Goal: Communication & Community: Answer question/provide support

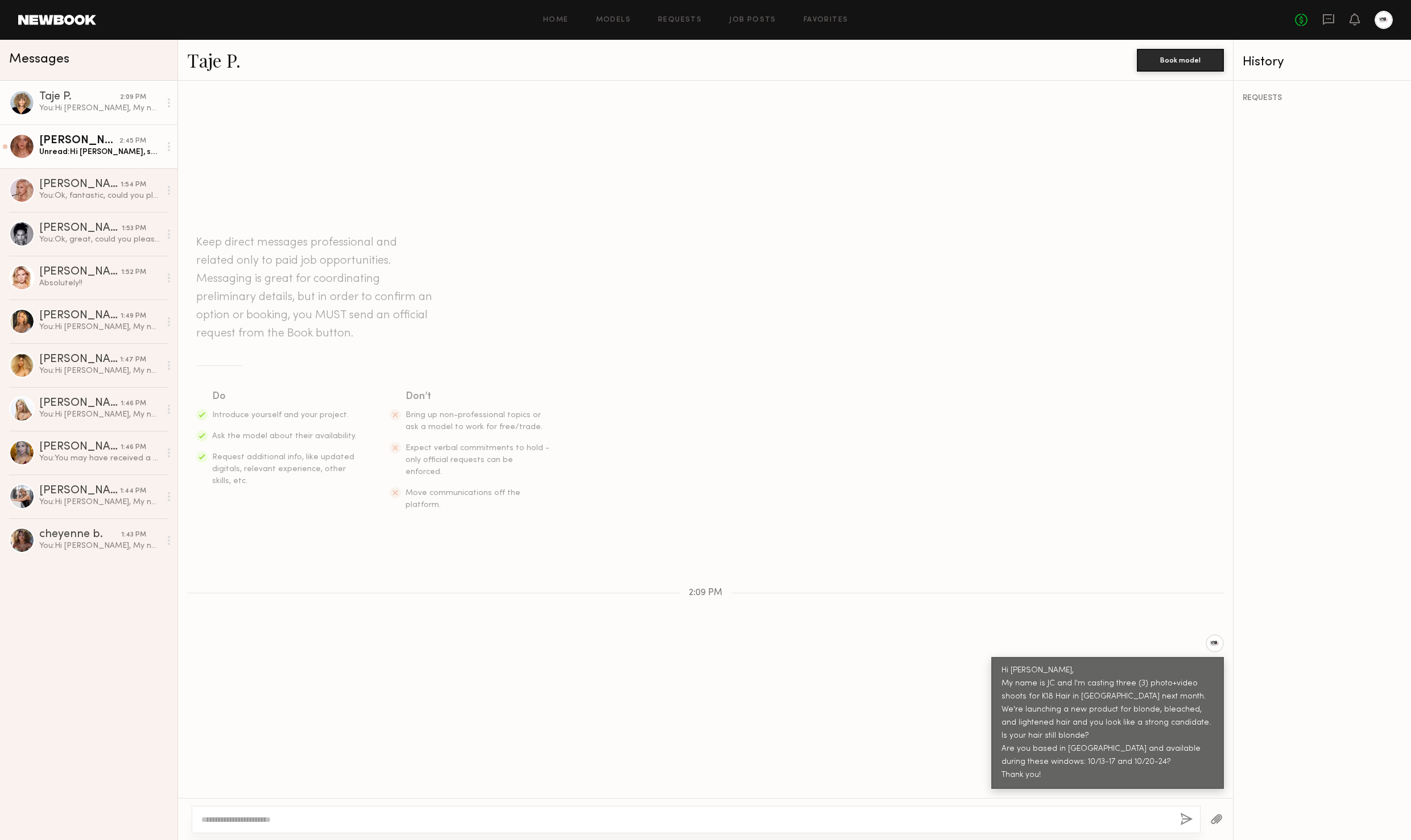
click at [88, 146] on div "Johanna C. 2:45 PM Unread: Hi JC, so nice to meet you! What a coincidence — JC …" at bounding box center [100, 146] width 121 height 22
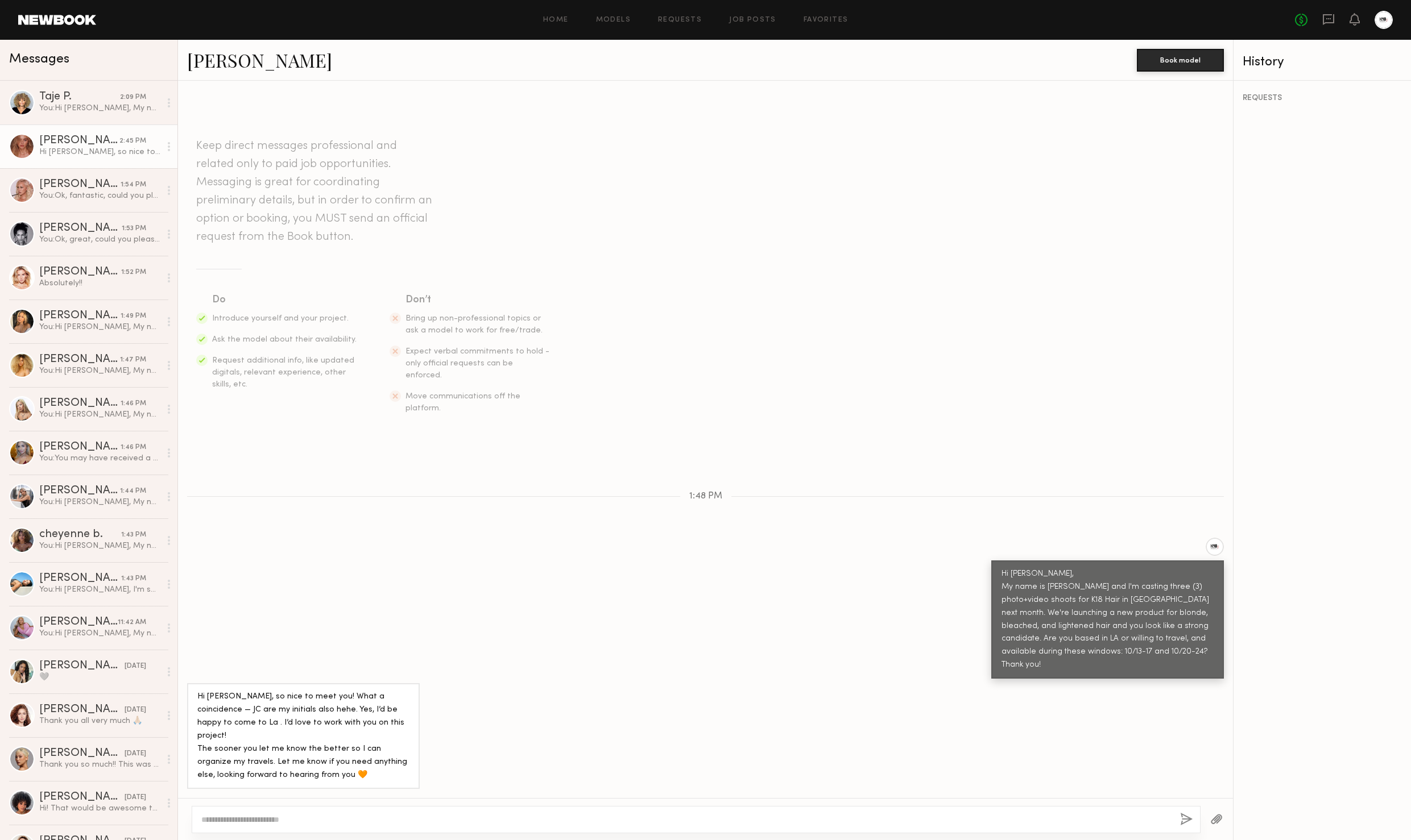
click at [195, 68] on link "Johanna C." at bounding box center [260, 60] width 145 height 24
click at [91, 199] on div "You: Ok, fantastic, could you please hold both weeks for us? I will reach out t…" at bounding box center [100, 196] width 121 height 11
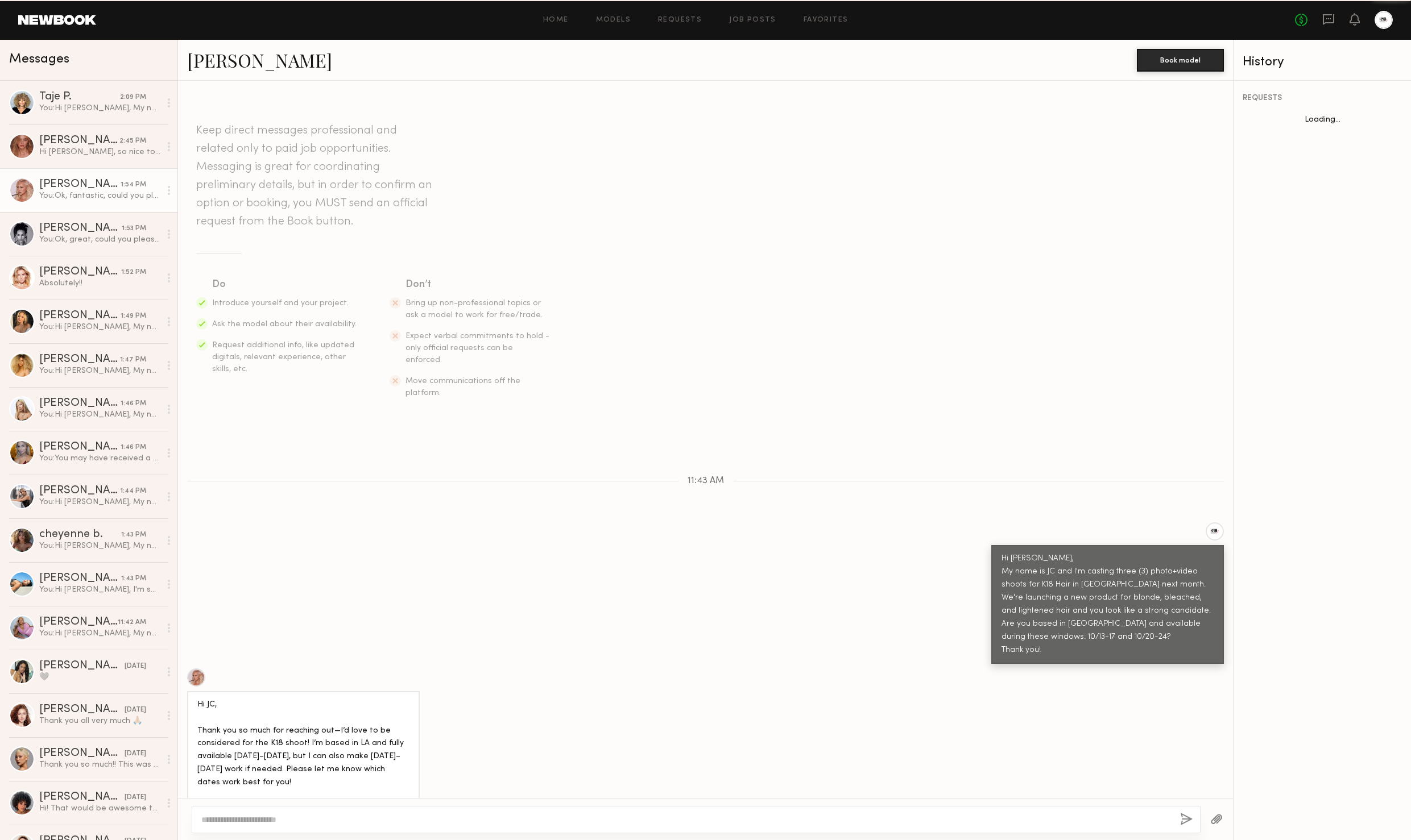
scroll to position [114, 0]
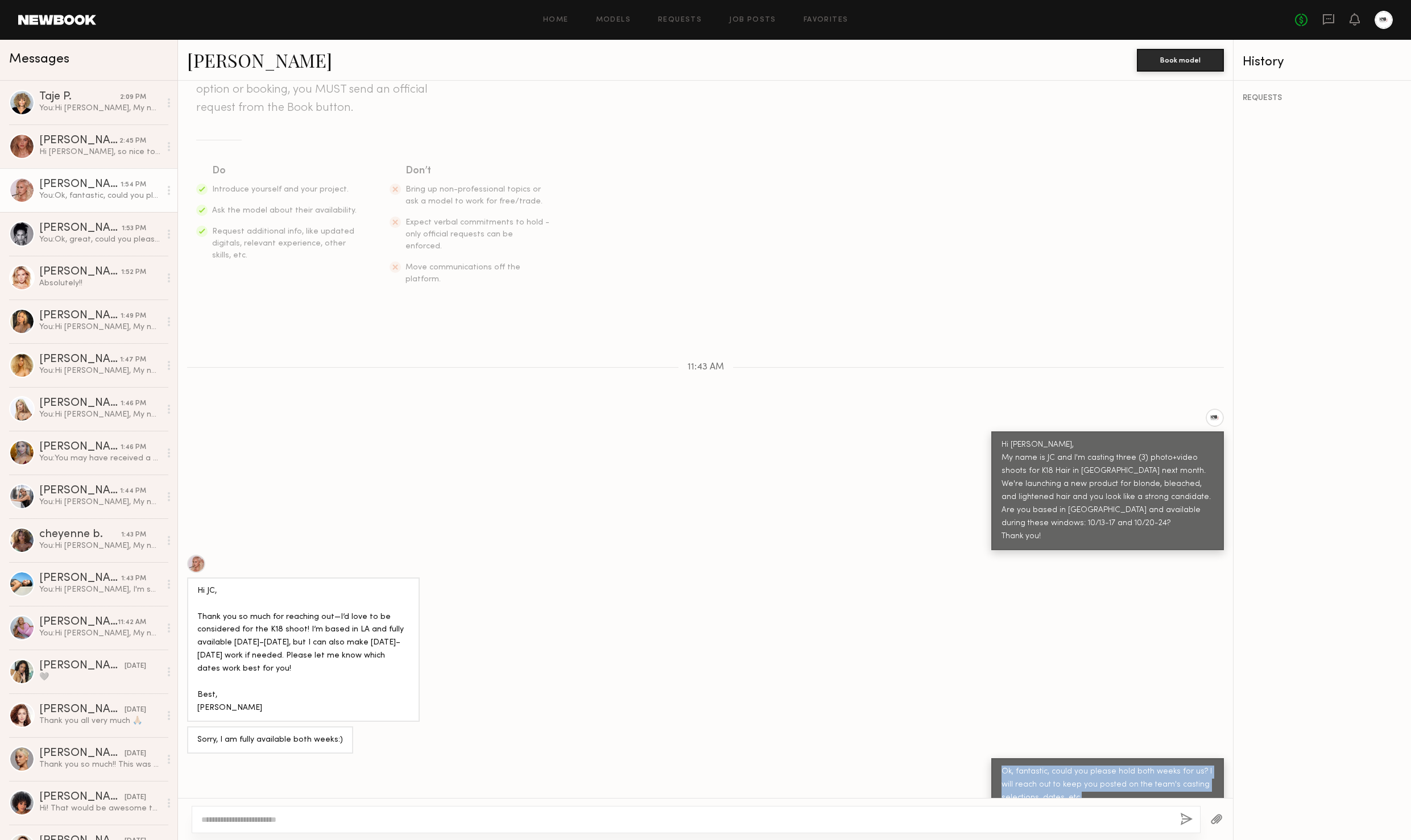
drag, startPoint x: 1003, startPoint y: 751, endPoint x: 1136, endPoint y: 806, distance: 143.9
click at [1136, 806] on div "Keep direct messages professional and related only to paid job opportunities. M…" at bounding box center [705, 460] width 1055 height 760
copy div "Ok, fantastic, could you please hold both weeks for us? I will reach out to kee…"
click at [77, 141] on div "Johanna C." at bounding box center [79, 141] width 80 height 11
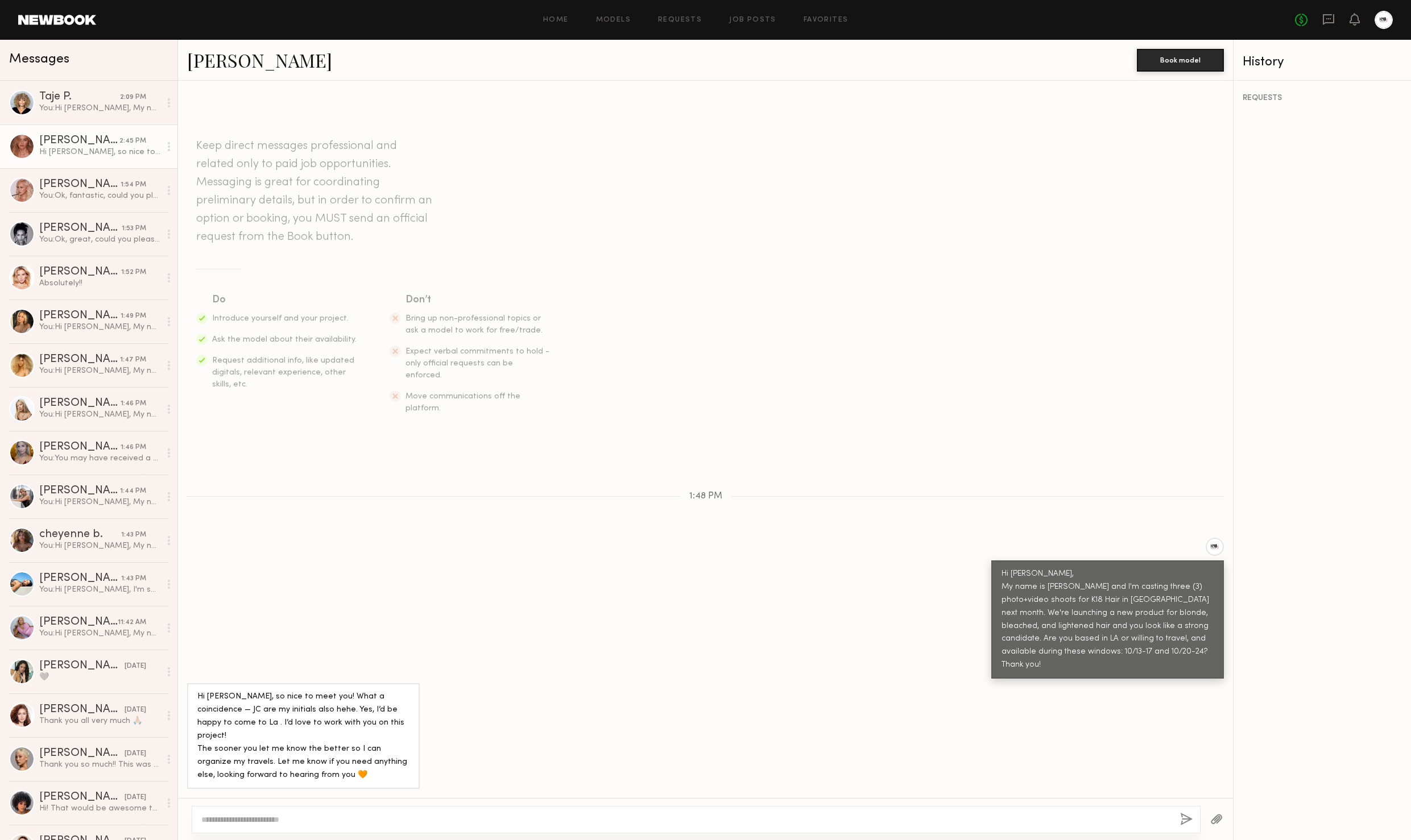
click at [368, 825] on textarea at bounding box center [686, 820] width 970 height 11
type textarea "**********"
click at [1183, 811] on div "**********" at bounding box center [696, 820] width 1009 height 27
click at [1183, 813] on button "button" at bounding box center [1187, 820] width 13 height 14
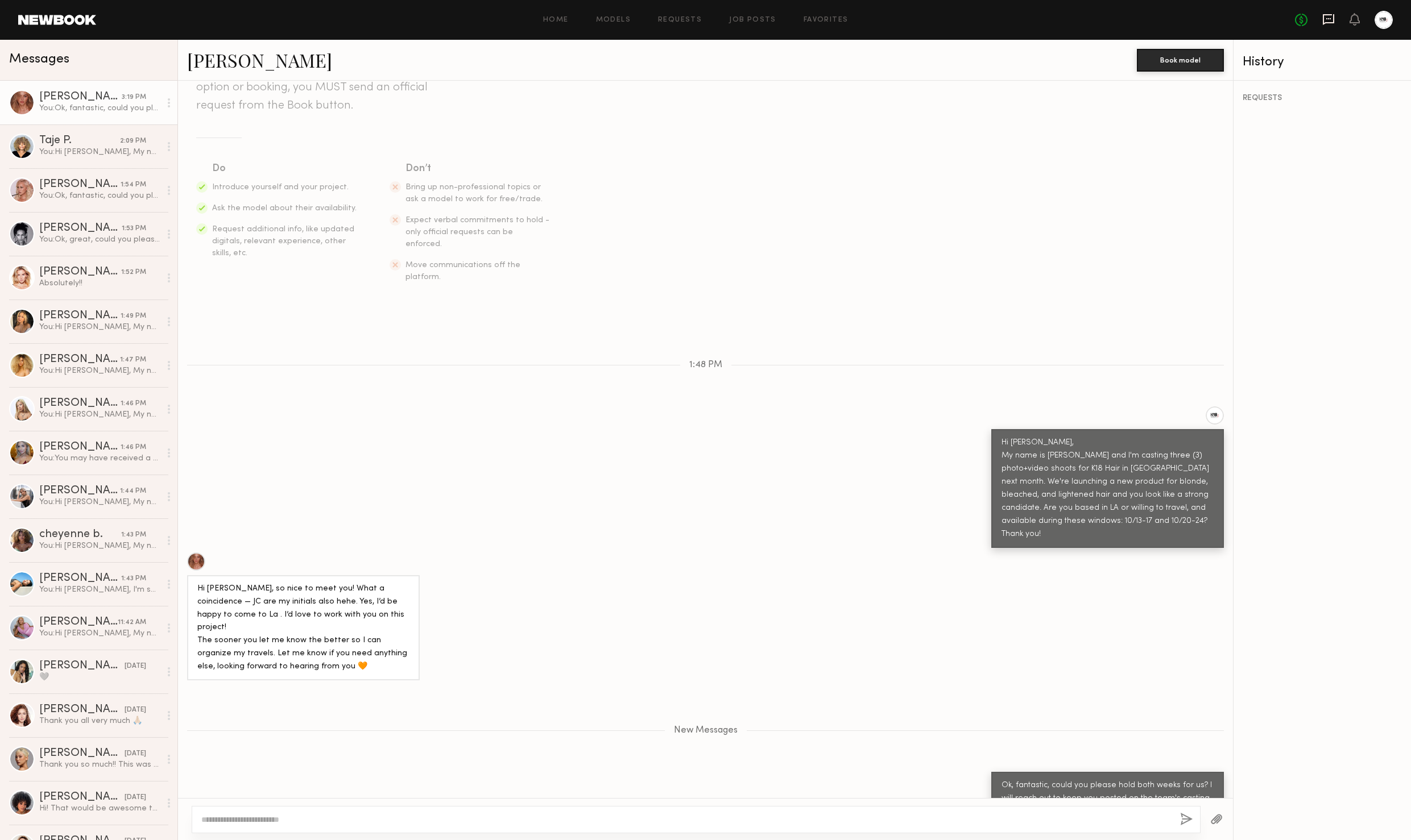
click at [1327, 22] on icon at bounding box center [1329, 19] width 11 height 11
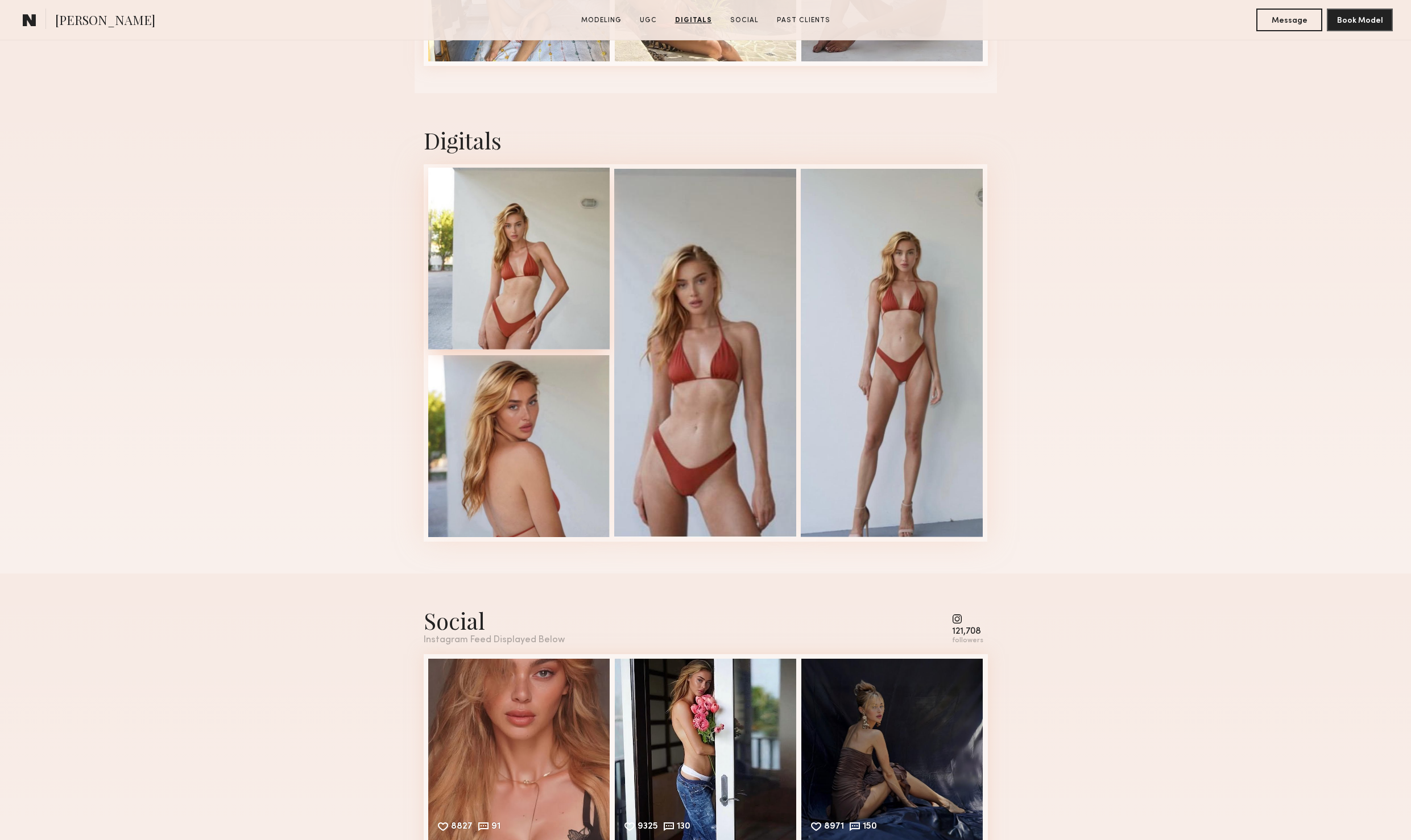
scroll to position [2354, 0]
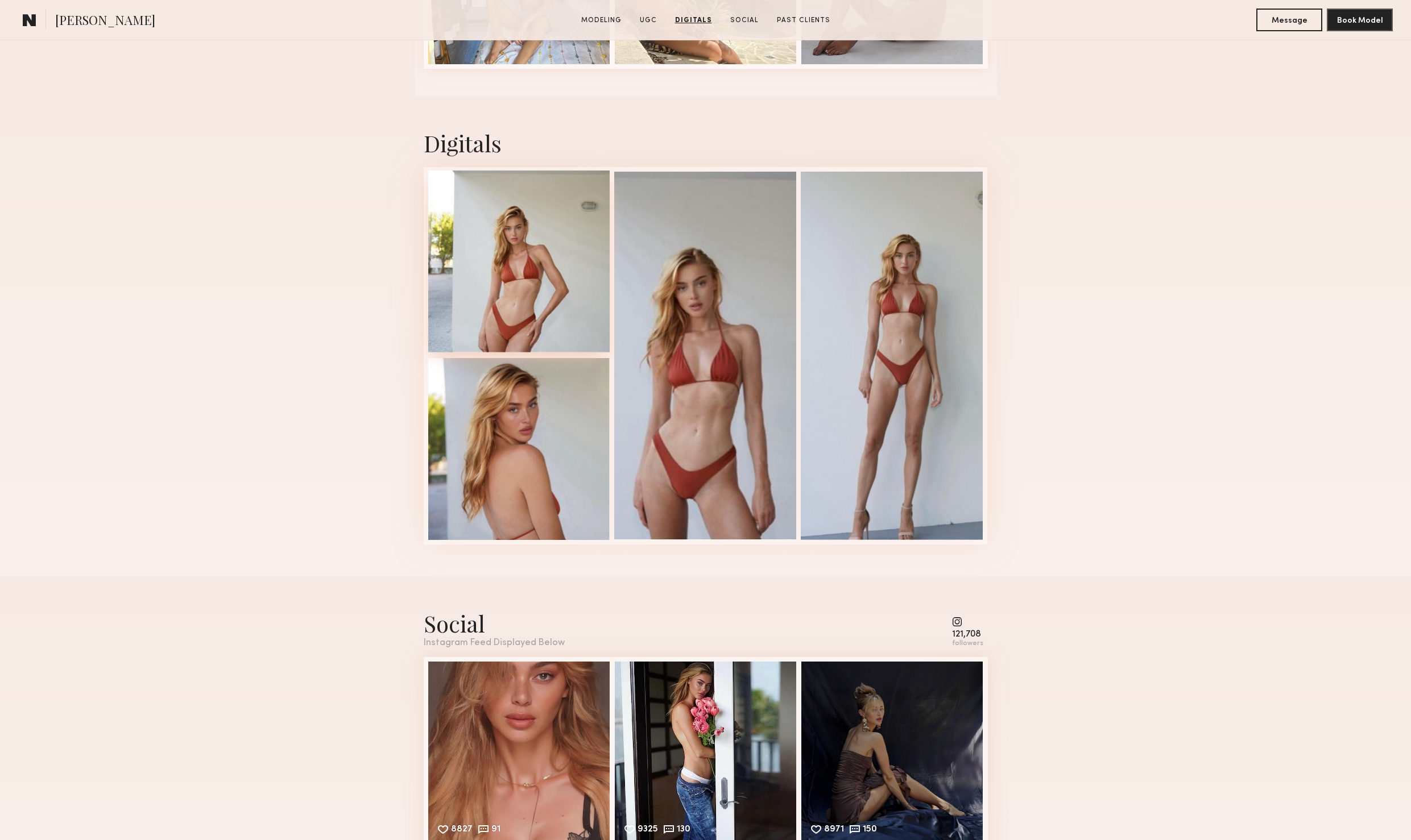
click at [551, 283] on div at bounding box center [519, 262] width 182 height 182
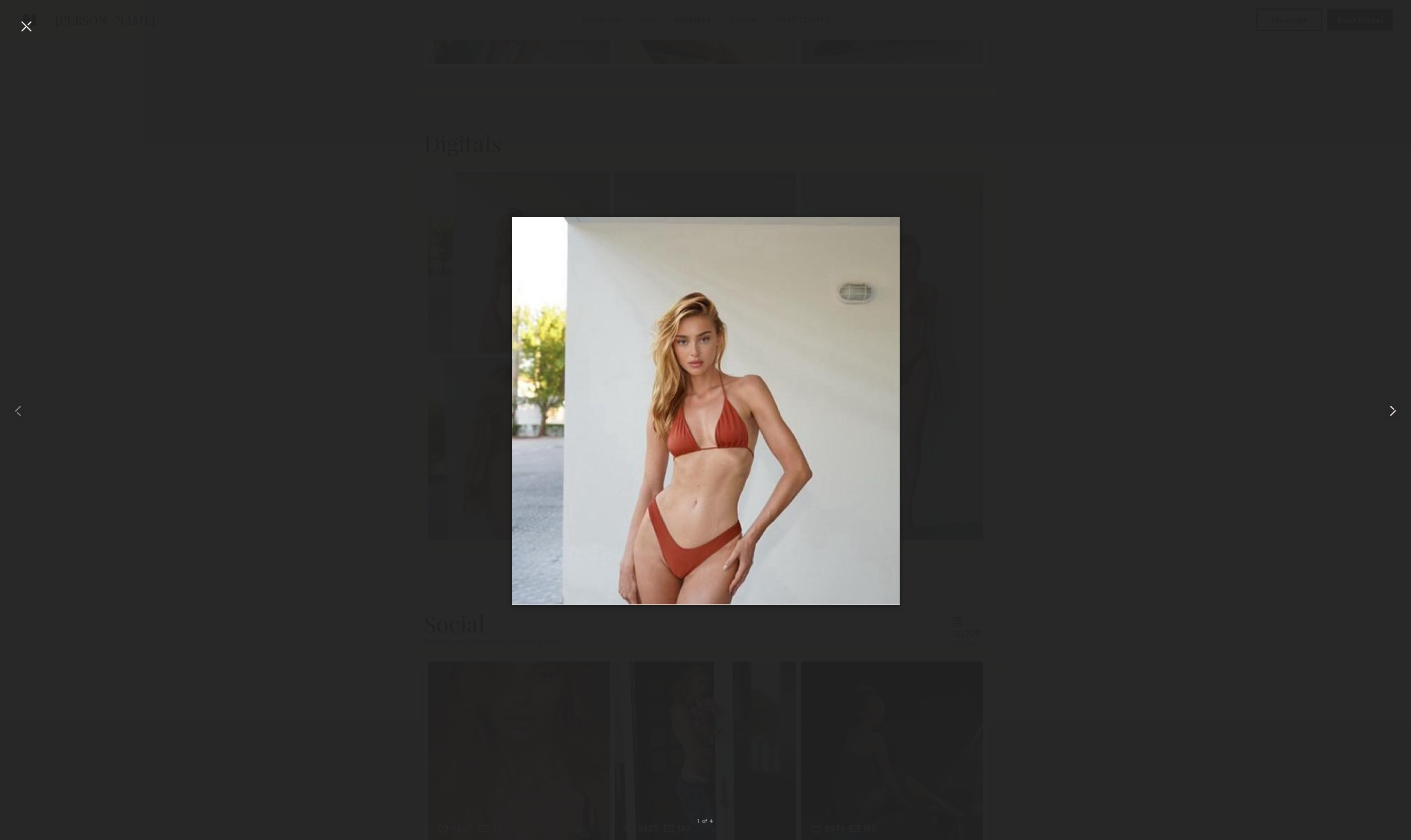
click at [1386, 413] on common-icon at bounding box center [1393, 411] width 18 height 18
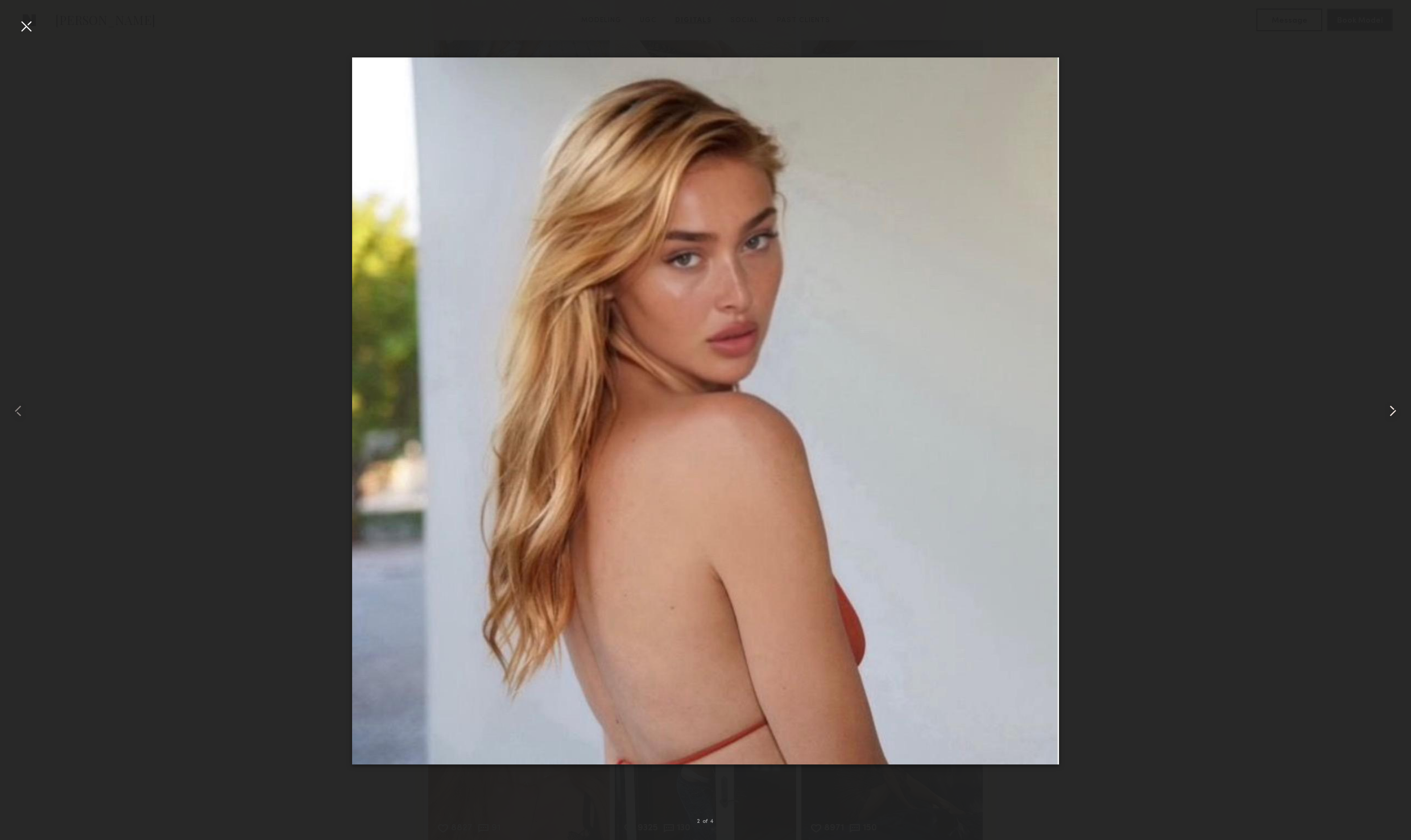
scroll to position [2356, 0]
click at [1384, 414] on common-icon at bounding box center [1393, 411] width 18 height 18
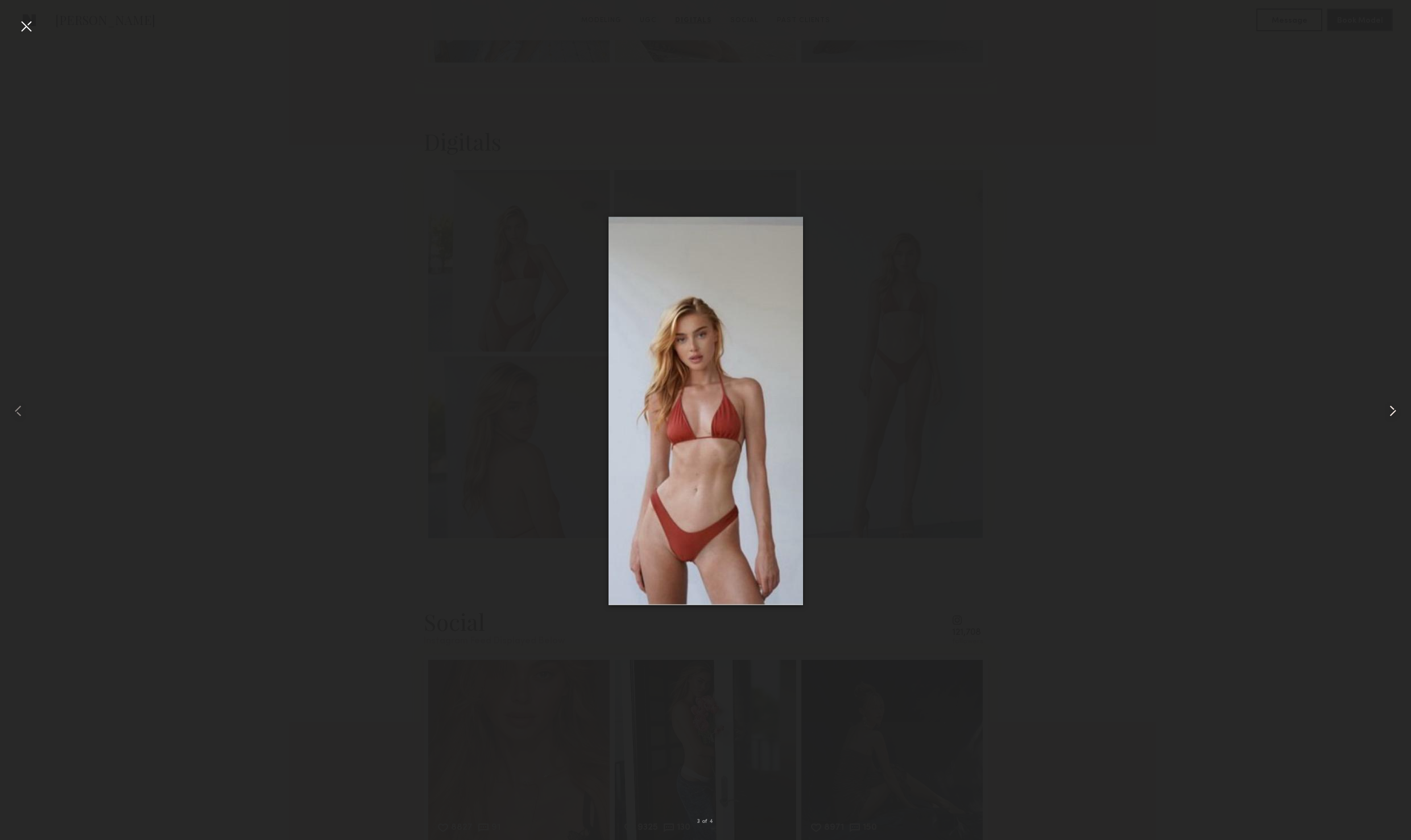
click at [1384, 414] on common-icon at bounding box center [1393, 411] width 18 height 18
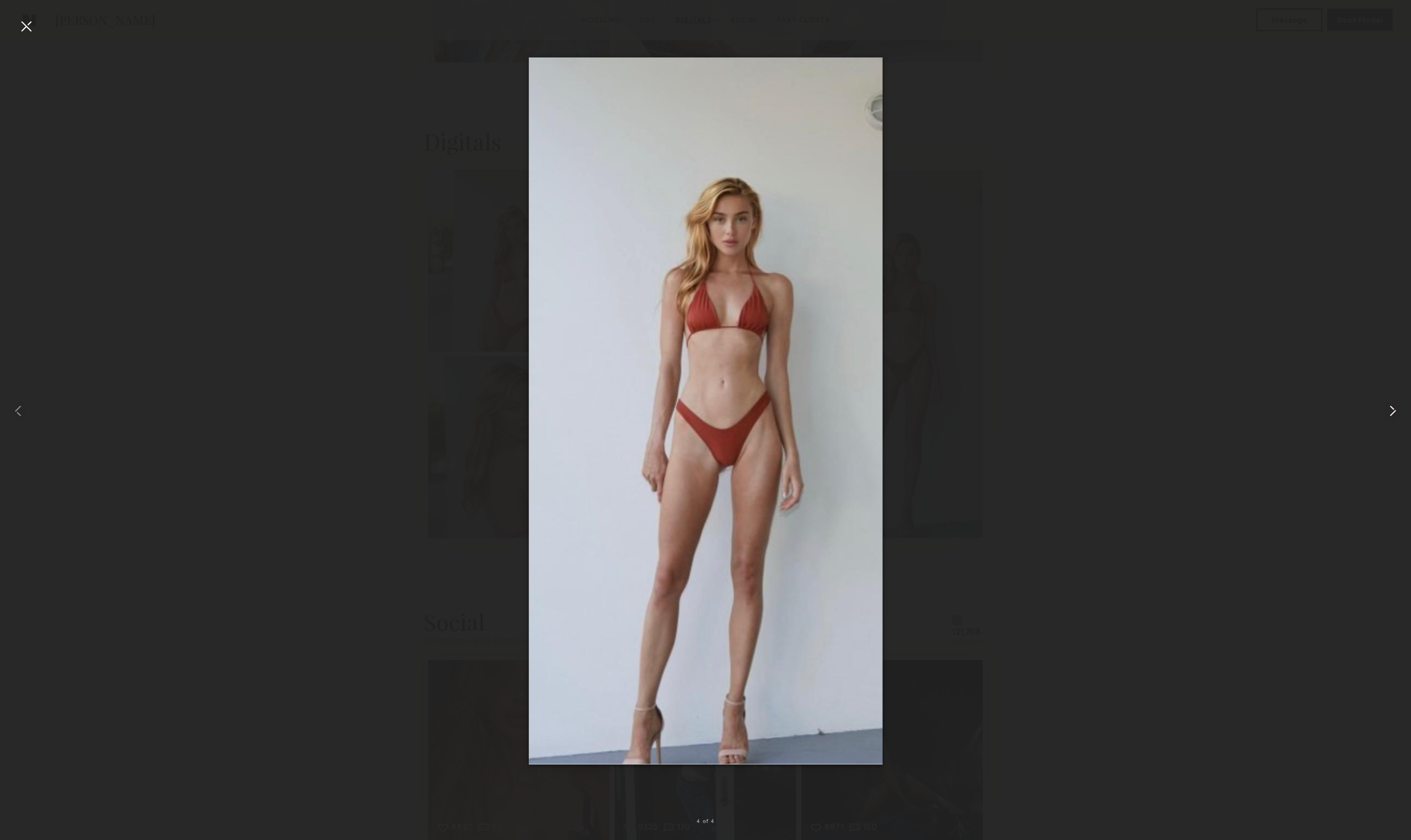
click at [1382, 414] on div at bounding box center [1383, 411] width 56 height 786
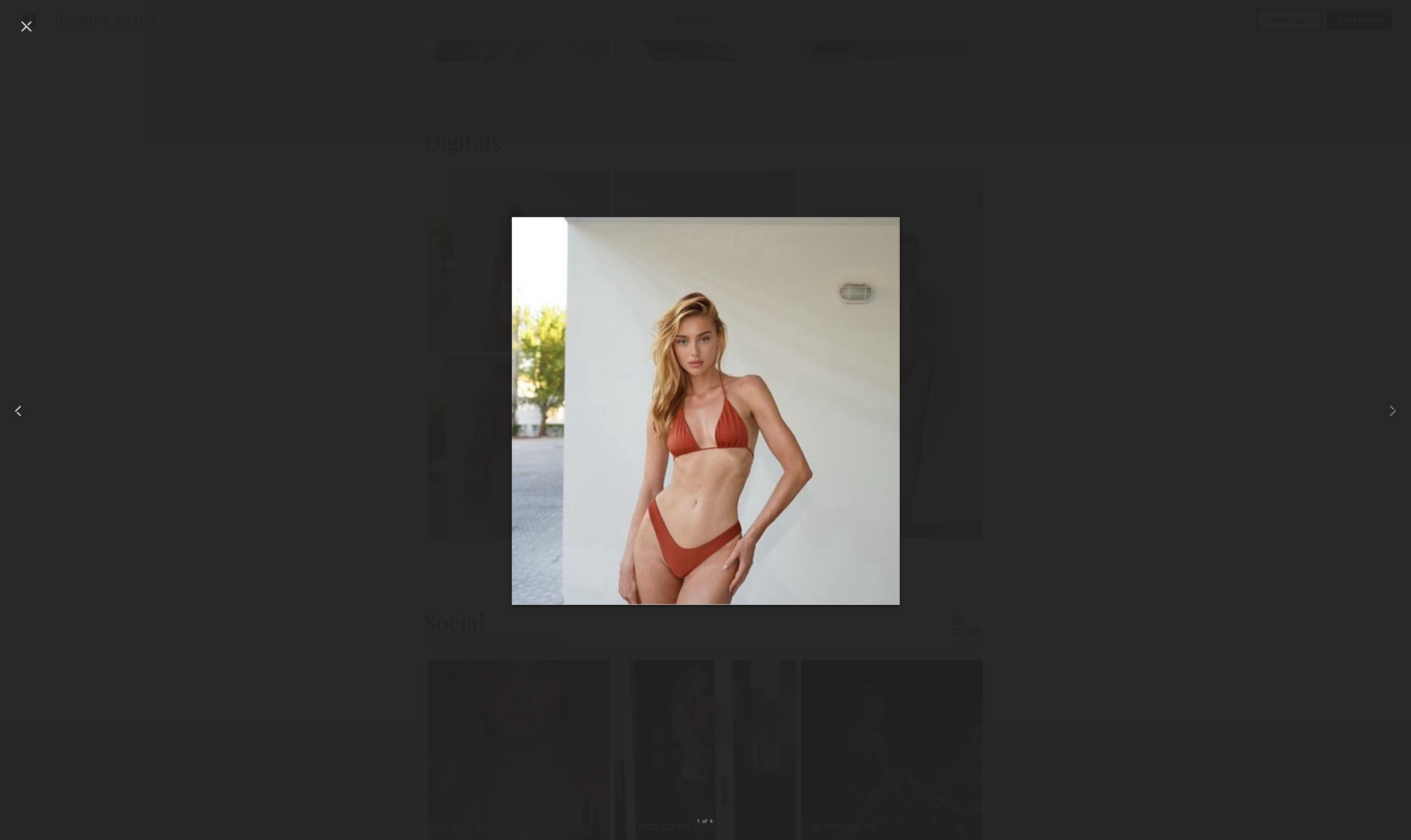
drag, startPoint x: 26, startPoint y: 30, endPoint x: 34, endPoint y: 36, distance: 10.0
click at [24, 30] on div at bounding box center [26, 26] width 18 height 18
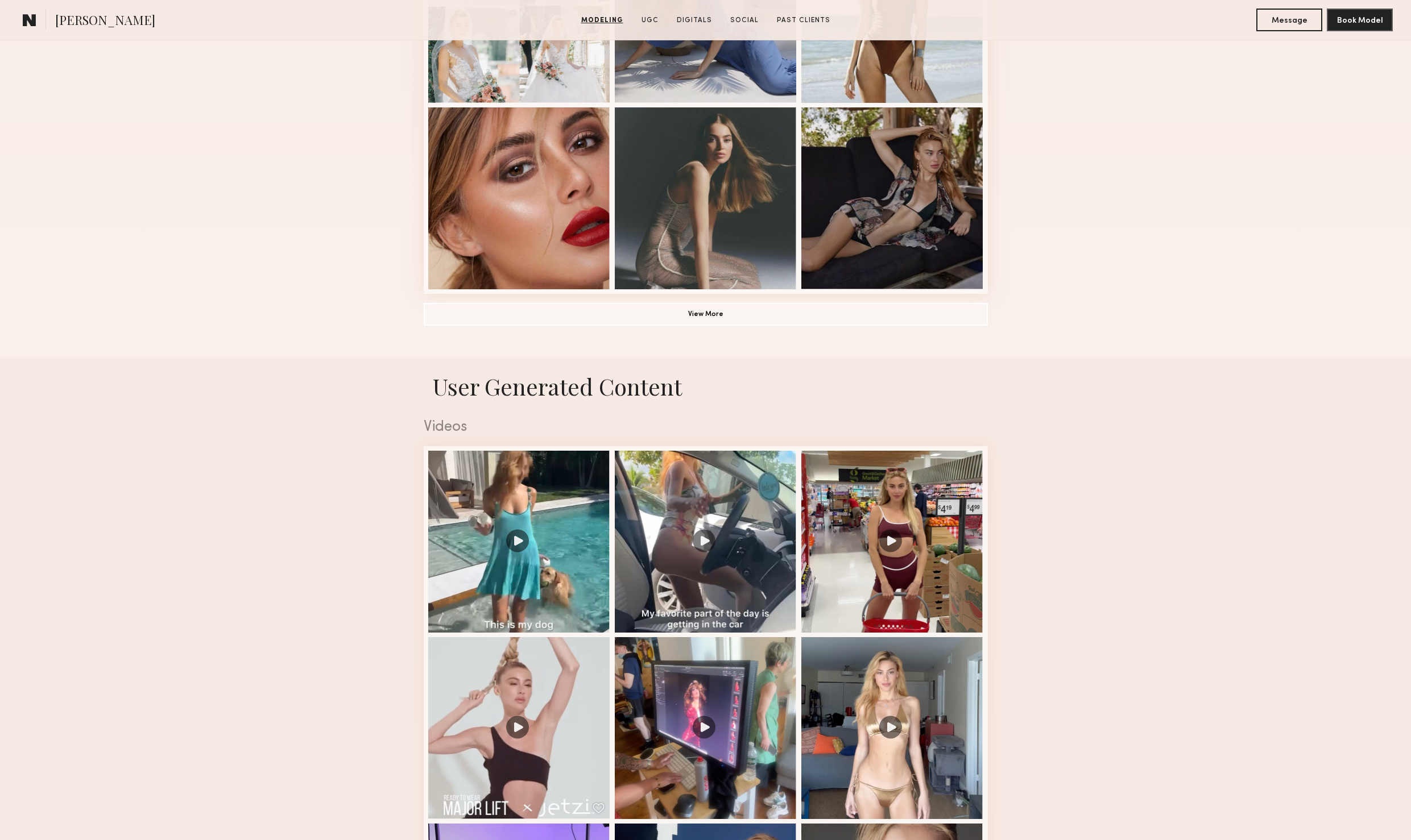
scroll to position [660, 0]
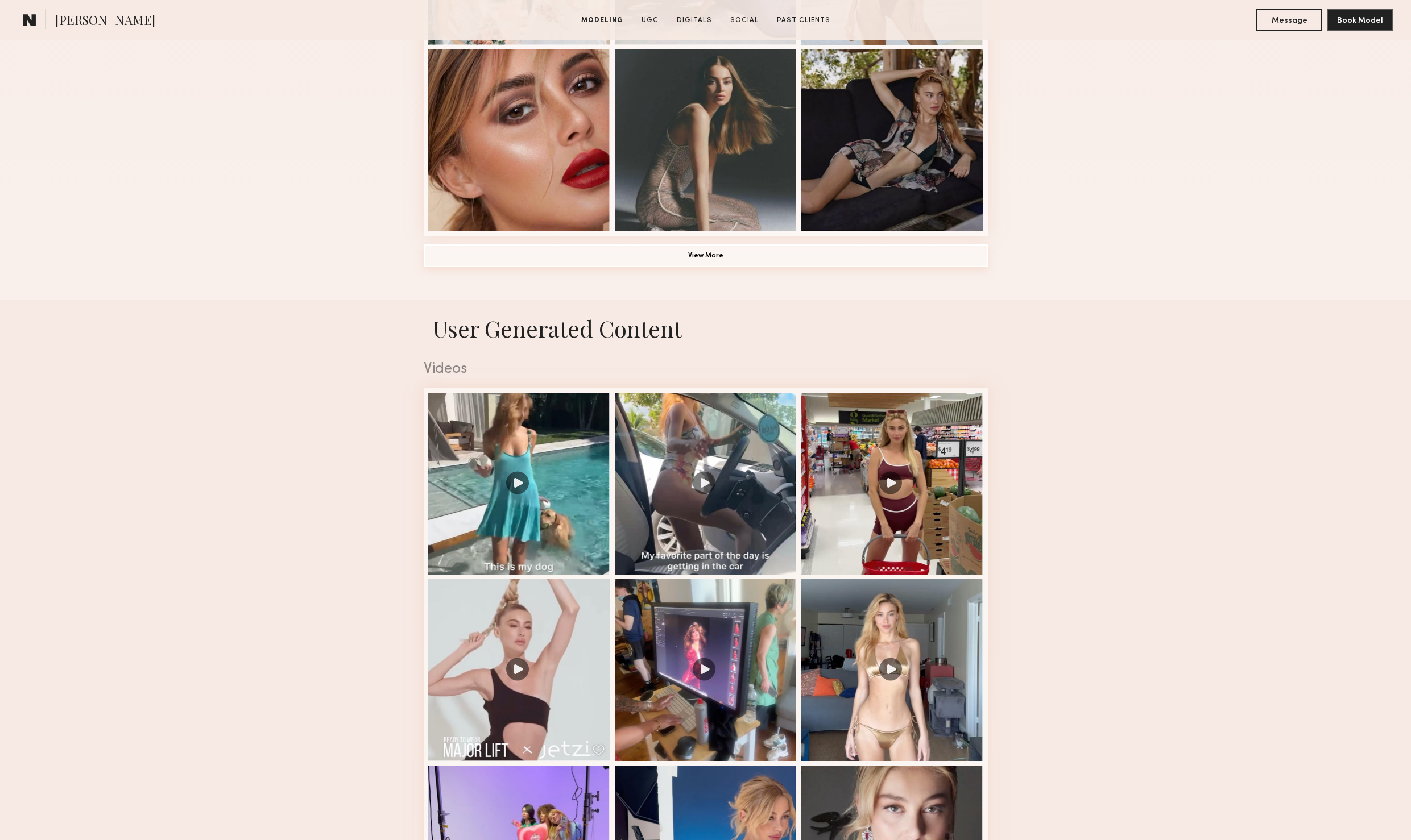
click at [679, 250] on button "View More" at bounding box center [705, 256] width 564 height 23
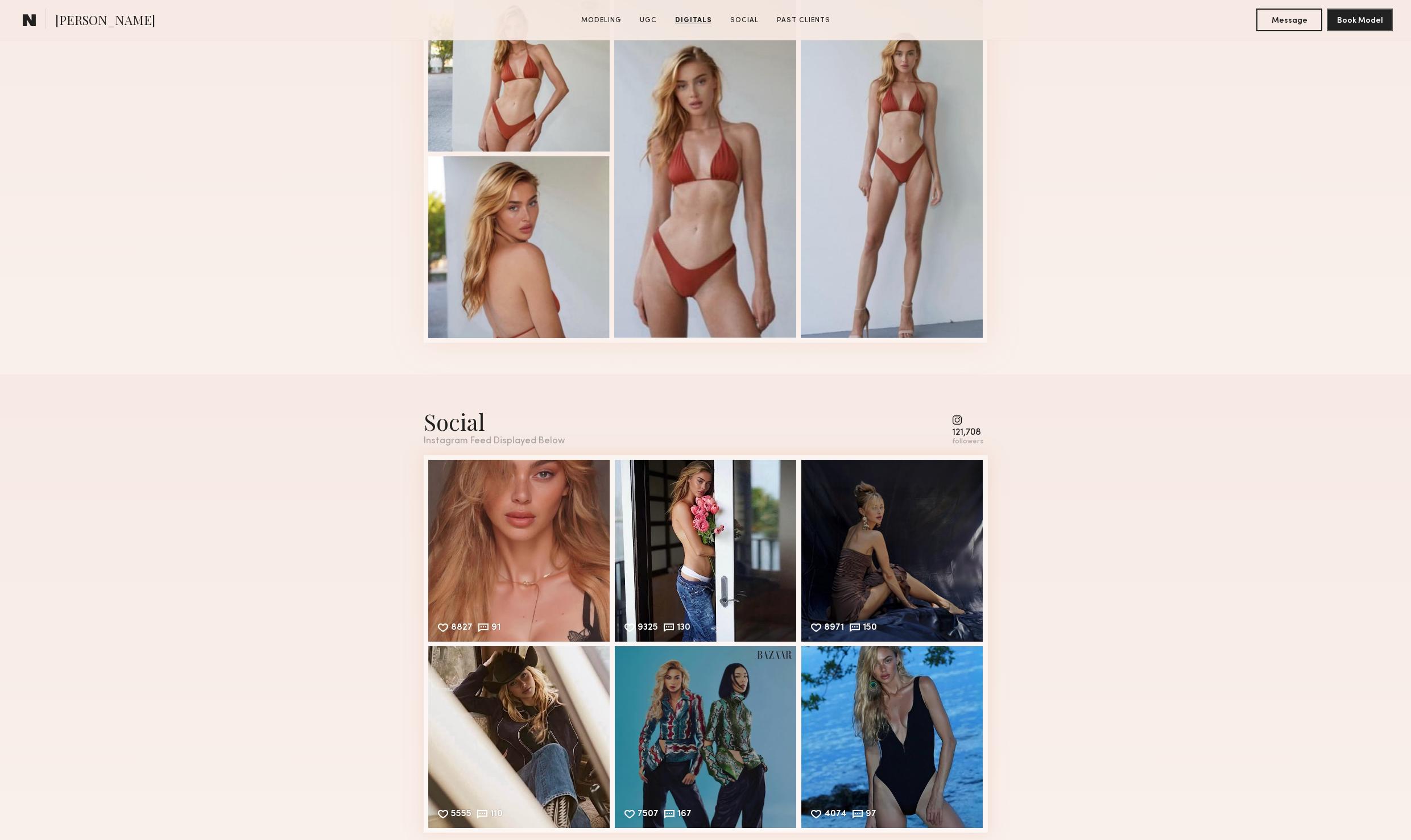
scroll to position [3631, 0]
